Goal: Task Accomplishment & Management: Use online tool/utility

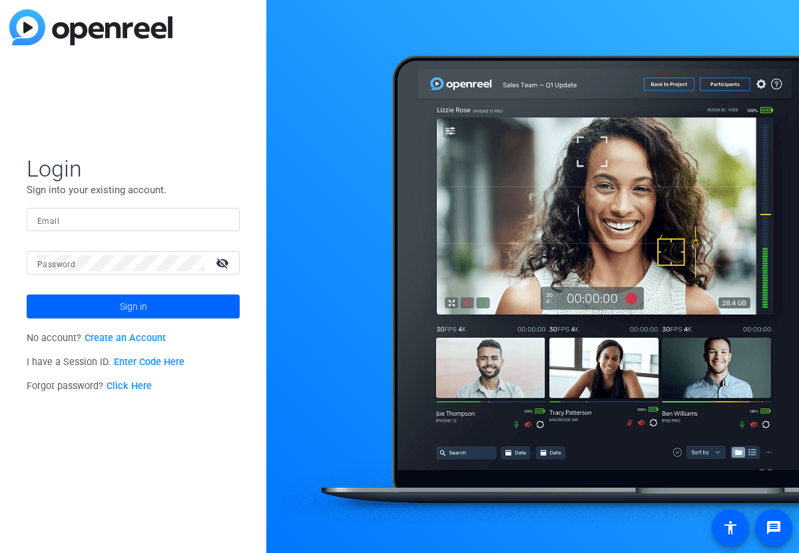
click at [202, 213] on input "Email" at bounding box center [133, 220] width 192 height 16
type input "ami.scheidler@velera.com"
drag, startPoint x: 223, startPoint y: 263, endPoint x: 208, endPoint y: 261, distance: 15.4
click at [222, 263] on mat-icon "visibility_off" at bounding box center [224, 262] width 32 height 19
click at [27, 294] on button "Sign in" at bounding box center [133, 306] width 213 height 24
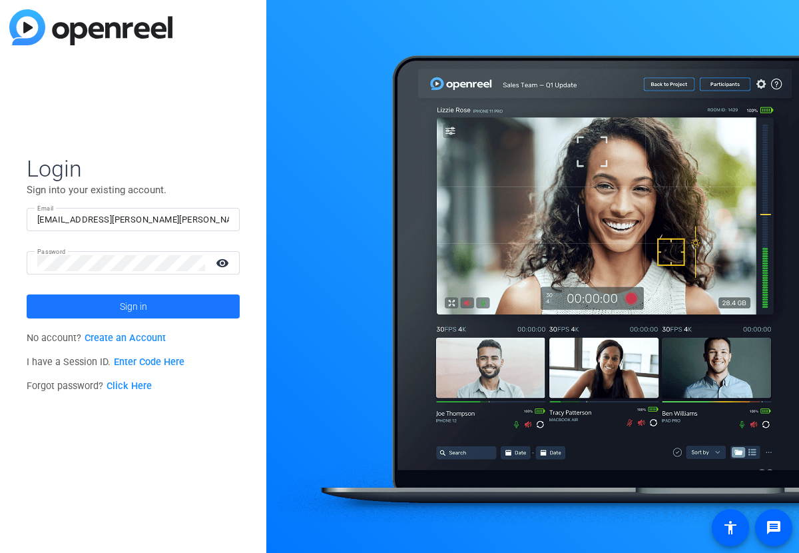
click at [143, 300] on span "Sign in" at bounding box center [133, 306] width 27 height 33
click at [31, 262] on div "Password visibility" at bounding box center [133, 262] width 213 height 23
click at [27, 294] on button "Sign in" at bounding box center [133, 306] width 213 height 24
click at [131, 386] on link "Click Here" at bounding box center [129, 385] width 45 height 11
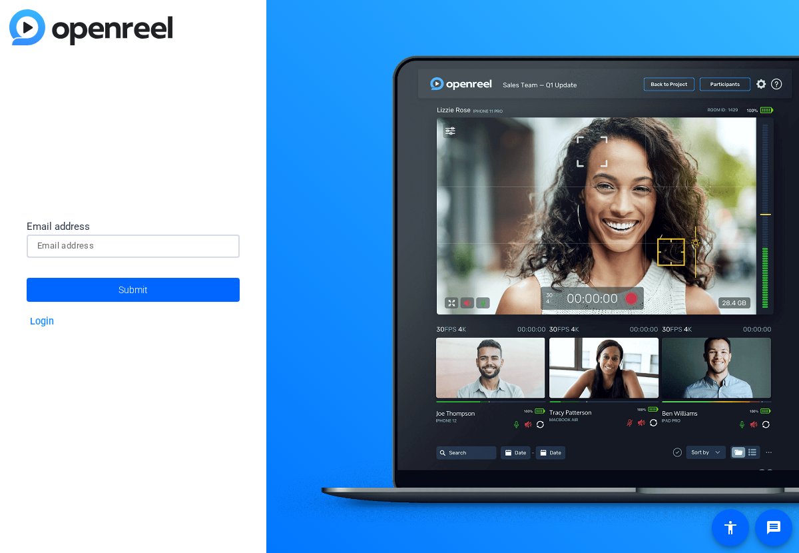
click at [218, 244] on input at bounding box center [133, 246] width 192 height 16
type input "ami.scheidler@velera.com"
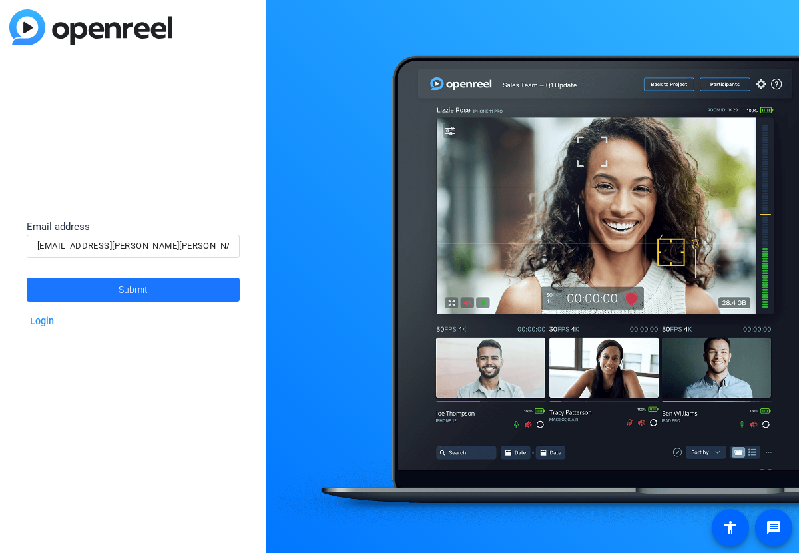
click at [164, 290] on span at bounding box center [133, 290] width 213 height 32
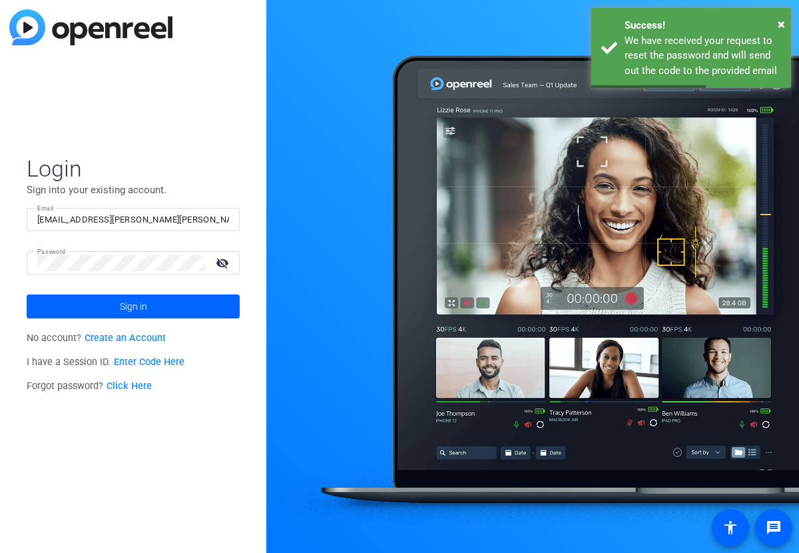
click at [222, 258] on mat-icon "visibility_off" at bounding box center [224, 262] width 32 height 19
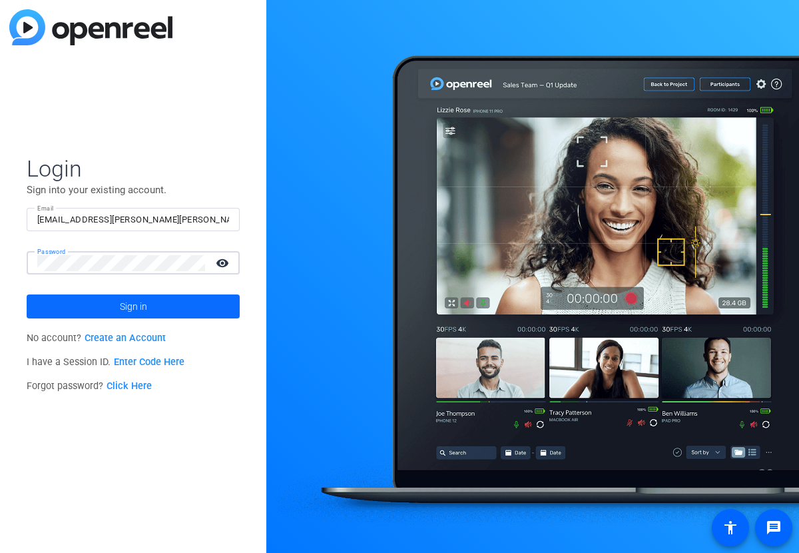
click at [191, 298] on span at bounding box center [133, 306] width 213 height 32
click at [157, 226] on div "ami.scheidler@velera.com" at bounding box center [133, 219] width 192 height 23
drag, startPoint x: 163, startPoint y: 214, endPoint x: -3, endPoint y: 204, distance: 166.8
click at [0, 204] on html "Accessibility Screen-Reader Guide, Feedback, and Issue Reporting | New window L…" at bounding box center [399, 276] width 799 height 553
type input "[EMAIL_ADDRESS][DOMAIN_NAME]"
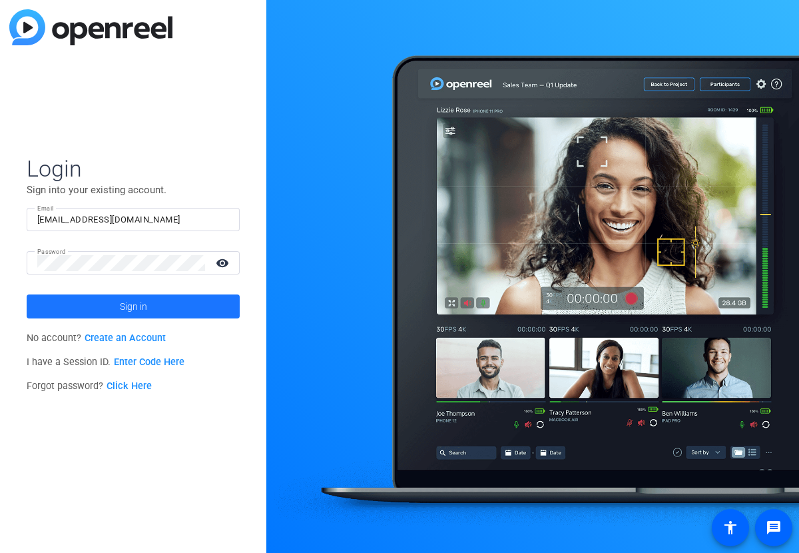
click at [164, 309] on span at bounding box center [133, 306] width 213 height 32
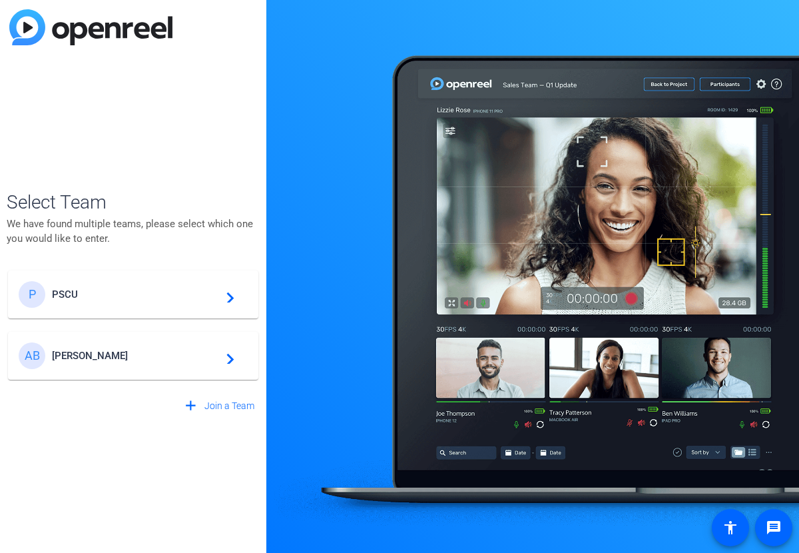
click at [173, 296] on span "PSCU" at bounding box center [135, 294] width 166 height 12
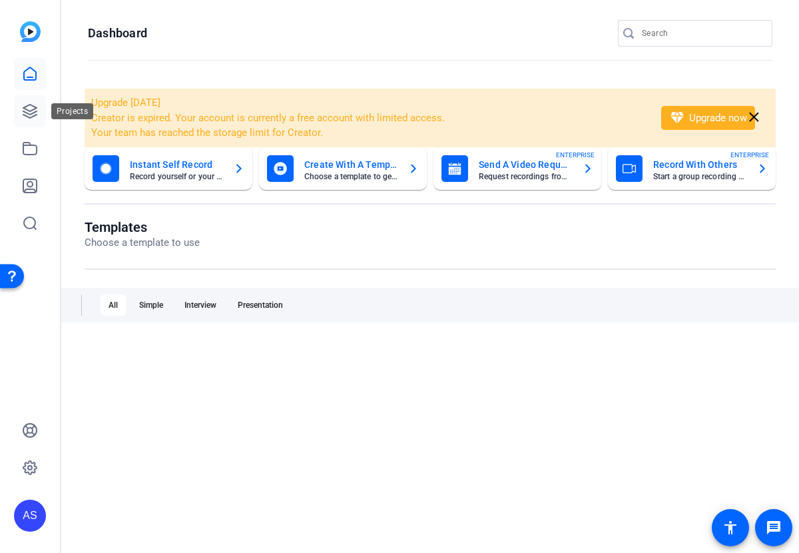
click at [31, 111] on icon at bounding box center [29, 111] width 13 height 13
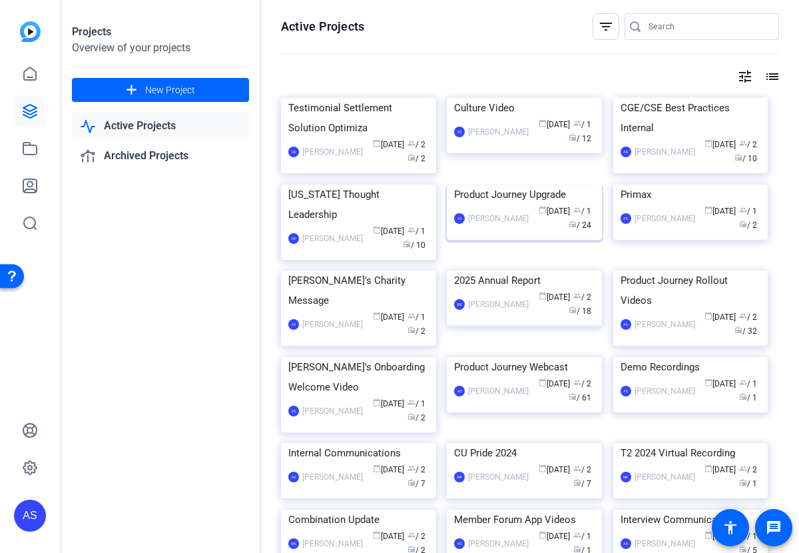
click at [523, 204] on div "Product Journey Upgrade" at bounding box center [524, 194] width 141 height 20
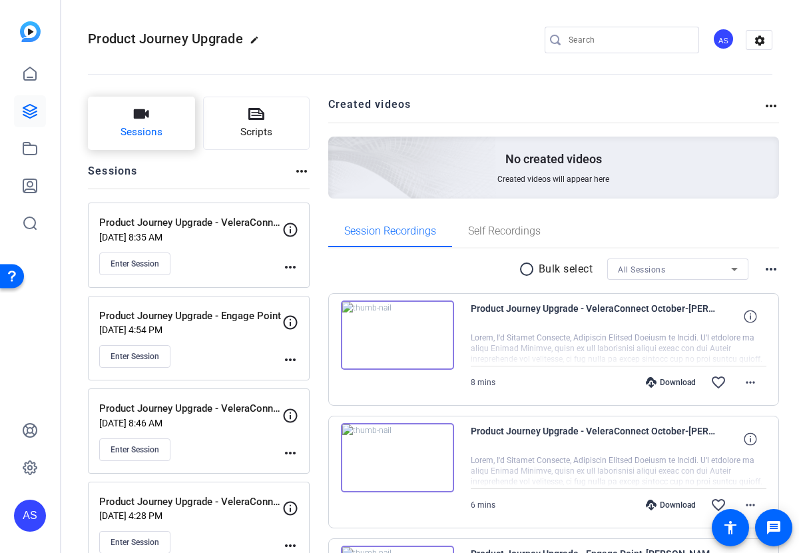
click at [135, 114] on icon "button" at bounding box center [141, 113] width 15 height 9
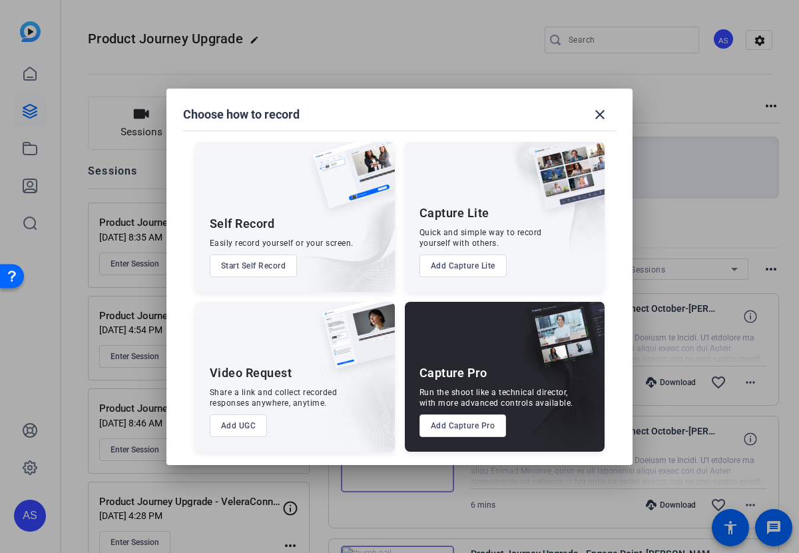
click at [478, 424] on button "Add Capture Pro" at bounding box center [463, 425] width 87 height 23
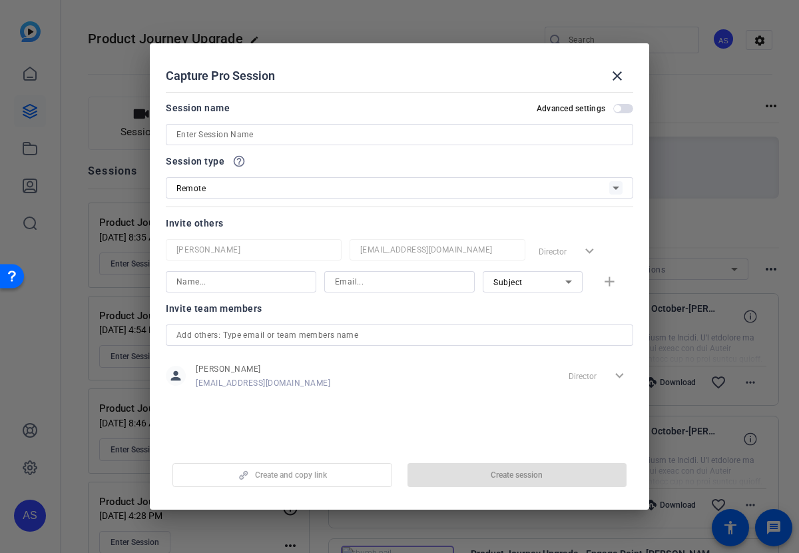
click at [323, 133] on input at bounding box center [399, 135] width 446 height 16
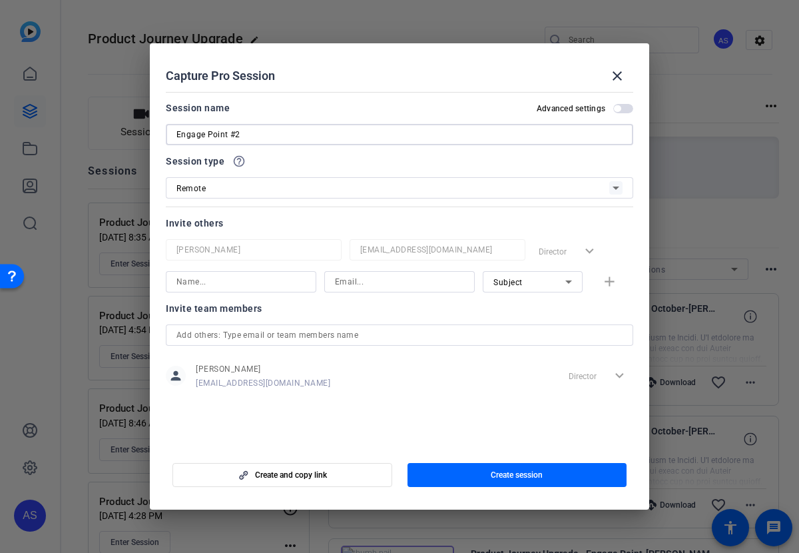
type input "Engage Point #2"
click at [316, 184] on div "Remote" at bounding box center [392, 188] width 433 height 17
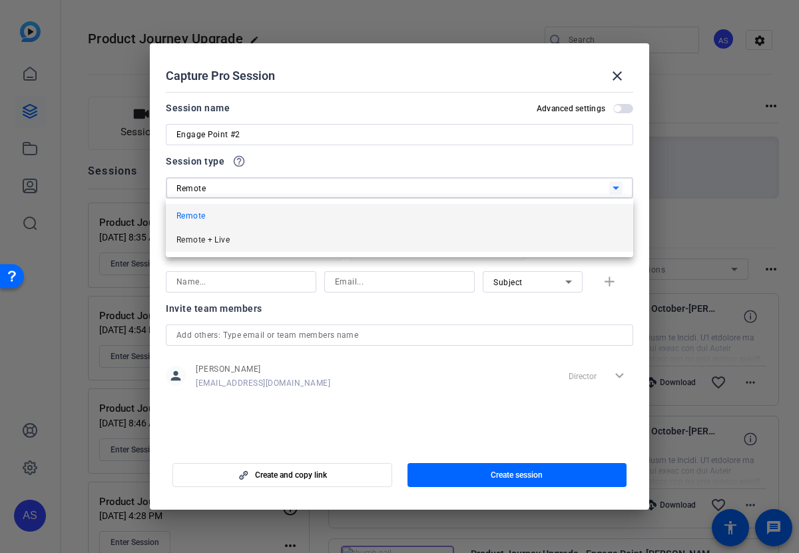
click at [292, 239] on mat-option "Remote + Live" at bounding box center [399, 240] width 467 height 24
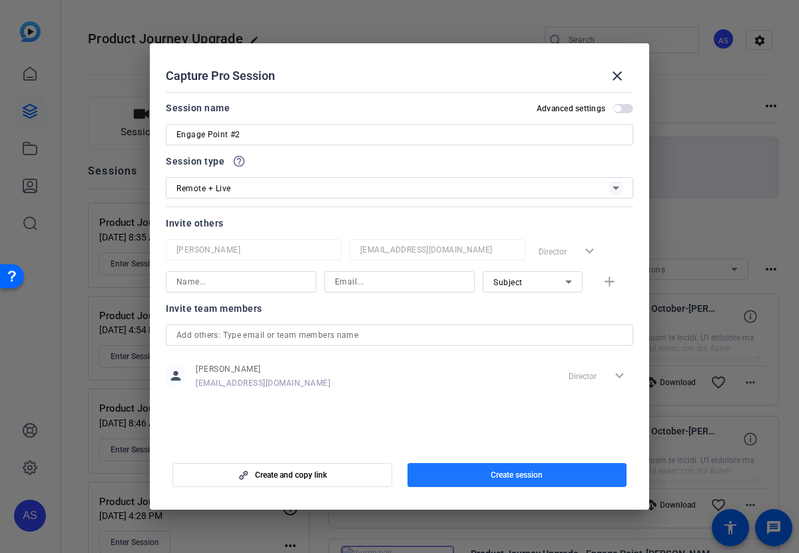
click at [499, 473] on span "Create session" at bounding box center [517, 474] width 52 height 11
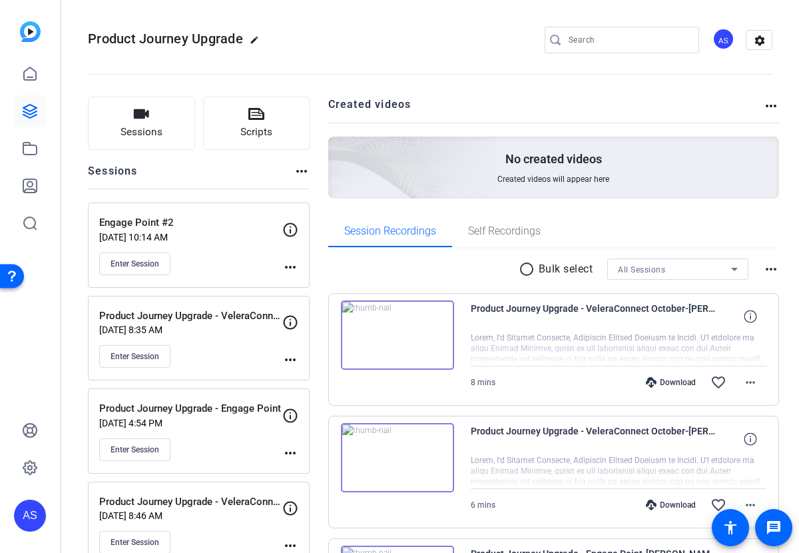
click at [290, 265] on mat-icon "more_horiz" at bounding box center [290, 267] width 16 height 16
click at [310, 286] on span "Edit Session" at bounding box center [323, 286] width 61 height 16
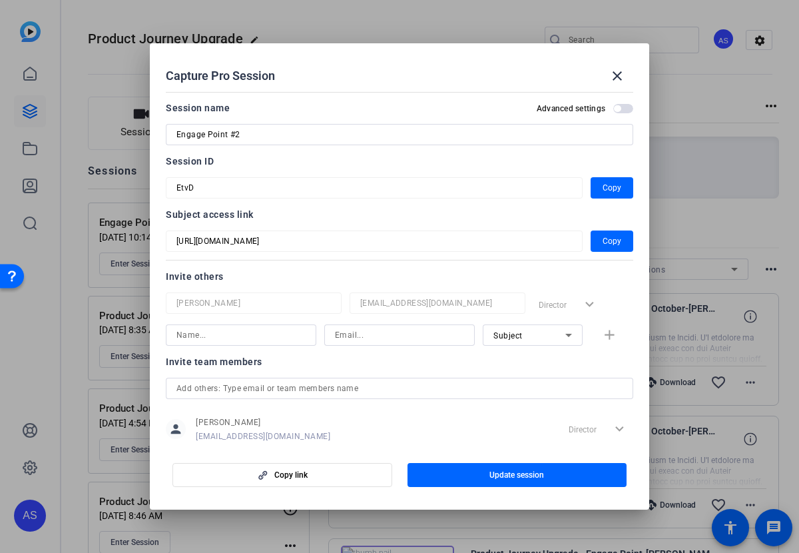
click at [177, 134] on input "Engage Point #2" at bounding box center [399, 135] width 446 height 16
drag, startPoint x: 288, startPoint y: 64, endPoint x: 445, endPoint y: 89, distance: 158.5
click at [445, 89] on openreel-create-edit-capture-pro-session "Capture Pro Session close Session name Advanced settings Product Journey Upgrad…" at bounding box center [399, 276] width 499 height 466
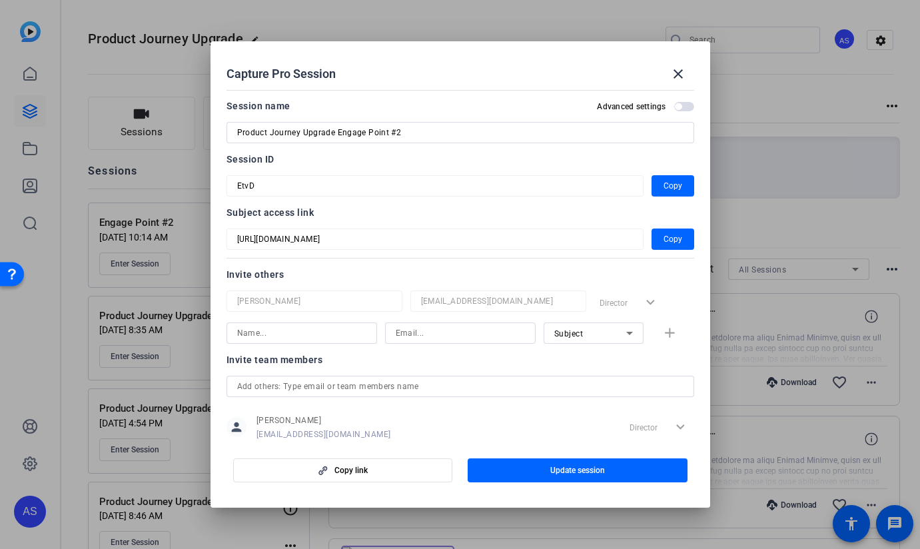
click at [334, 131] on input "Product Journey Upgrade Engage Point #2" at bounding box center [460, 133] width 446 height 16
type input "Product Journey Upgrade - Engage Point #2"
click at [567, 469] on span "Update session" at bounding box center [577, 470] width 55 height 11
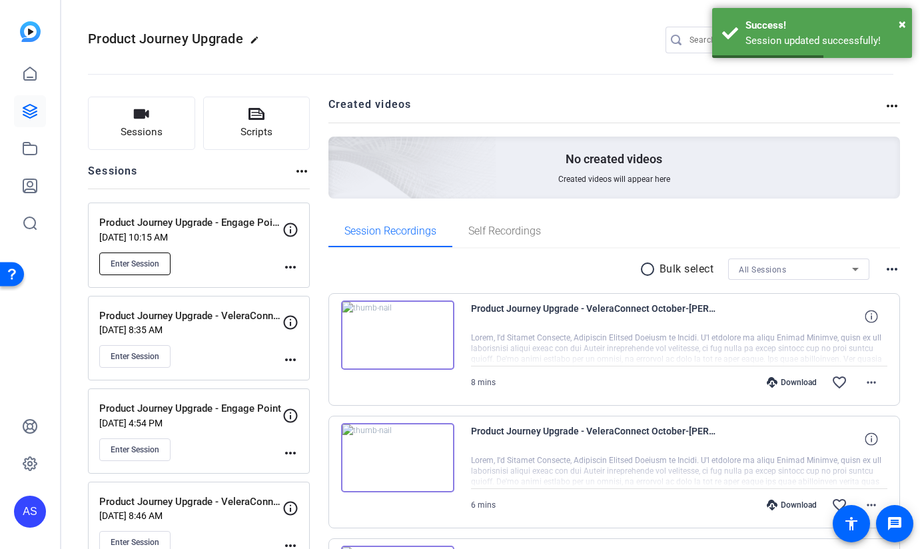
click at [139, 261] on span "Enter Session" at bounding box center [135, 263] width 49 height 11
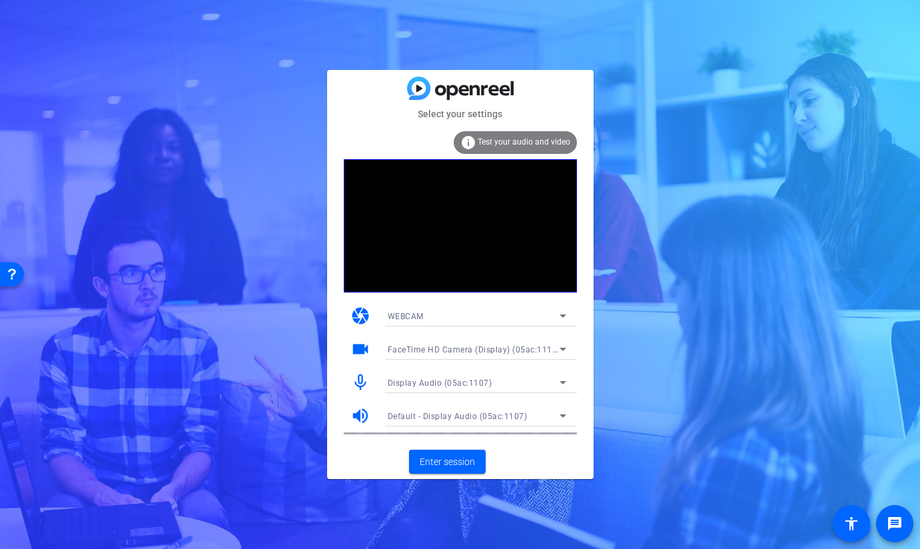
click at [565, 346] on icon at bounding box center [563, 349] width 16 height 16
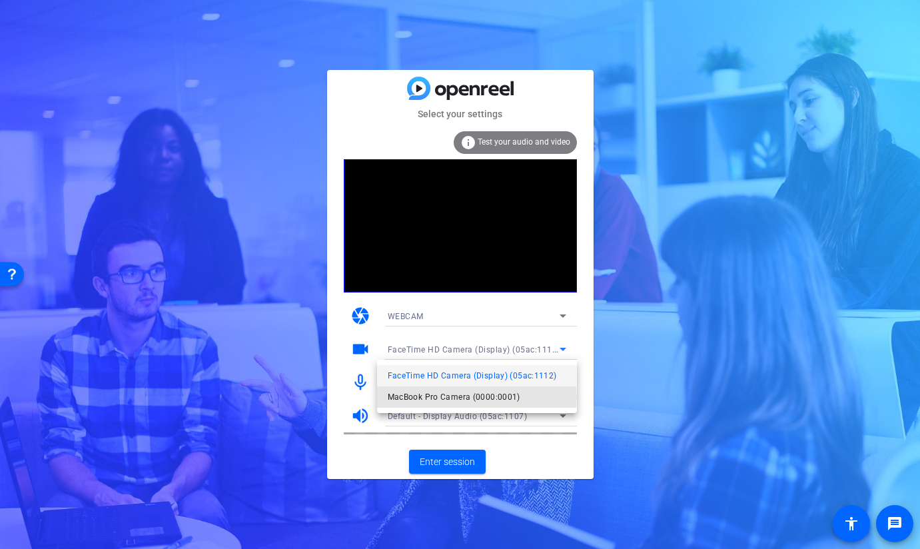
click at [461, 396] on span "MacBook Pro Camera (0000:0001)" at bounding box center [454, 397] width 133 height 16
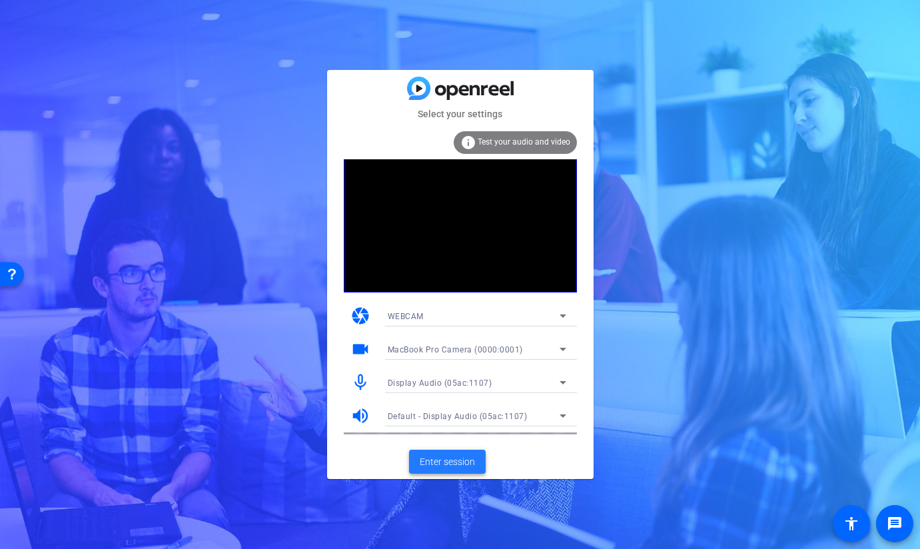
click at [450, 462] on span "Enter session" at bounding box center [447, 462] width 55 height 14
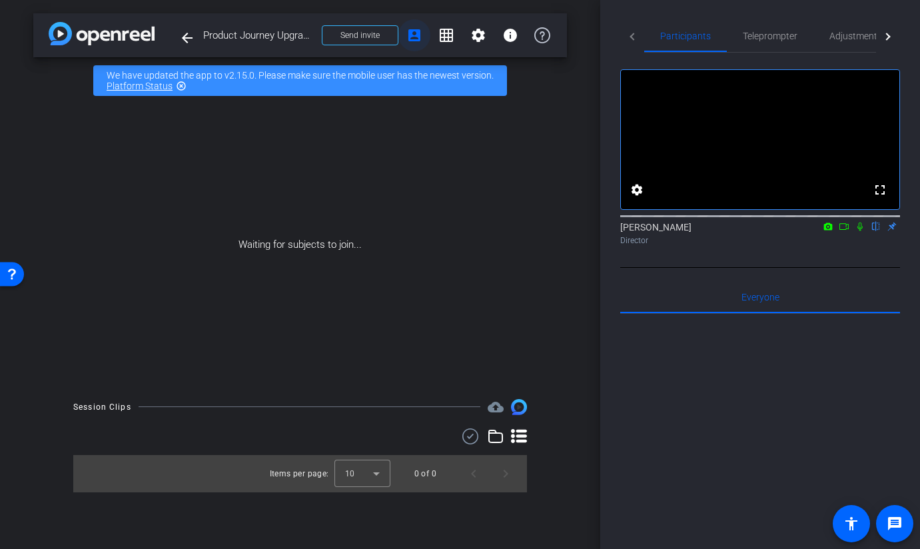
click at [414, 35] on mat-icon "account_box" at bounding box center [414, 35] width 16 height 16
click at [377, 32] on span "Send invite" at bounding box center [359, 35] width 39 height 11
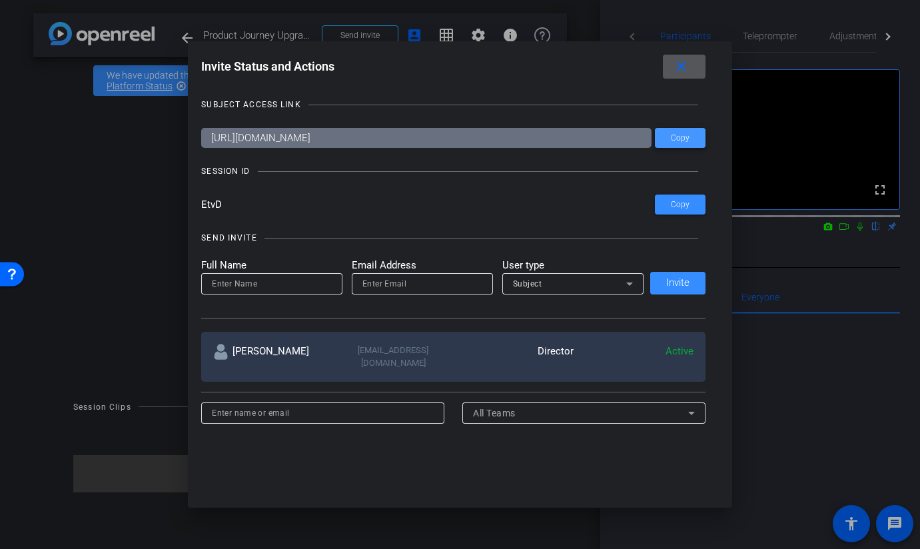
click at [684, 138] on span "Copy" at bounding box center [680, 138] width 19 height 10
